Goal: Find specific page/section: Find specific page/section

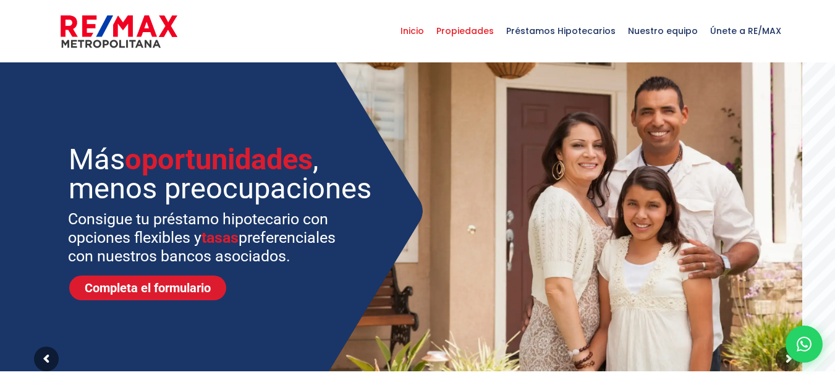
select select
click at [482, 39] on span "Propiedades" at bounding box center [465, 30] width 70 height 37
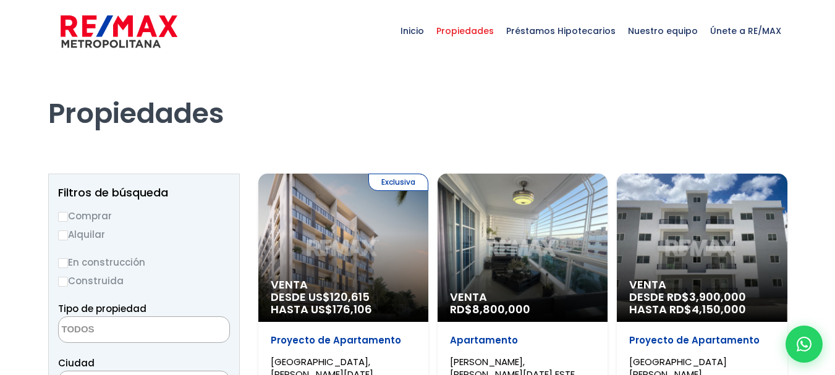
select select
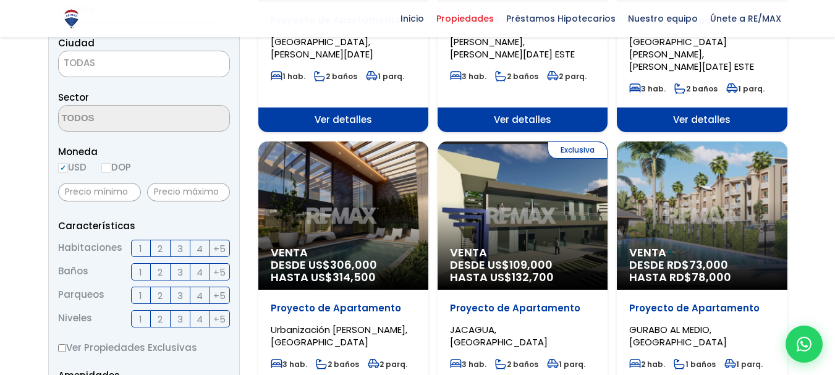
scroll to position [309, 0]
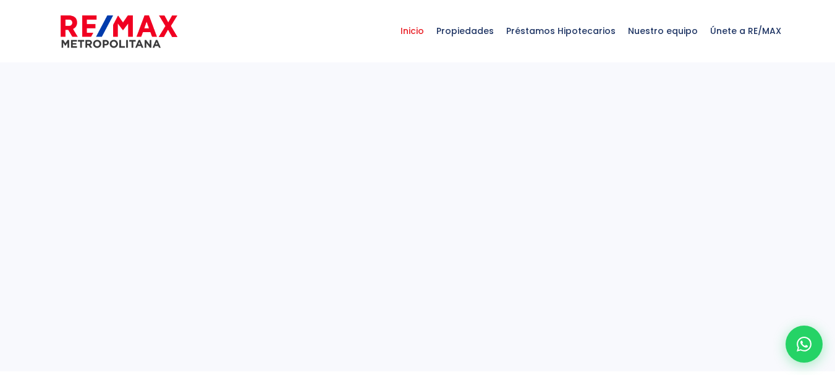
select select
